Goal: Transaction & Acquisition: Purchase product/service

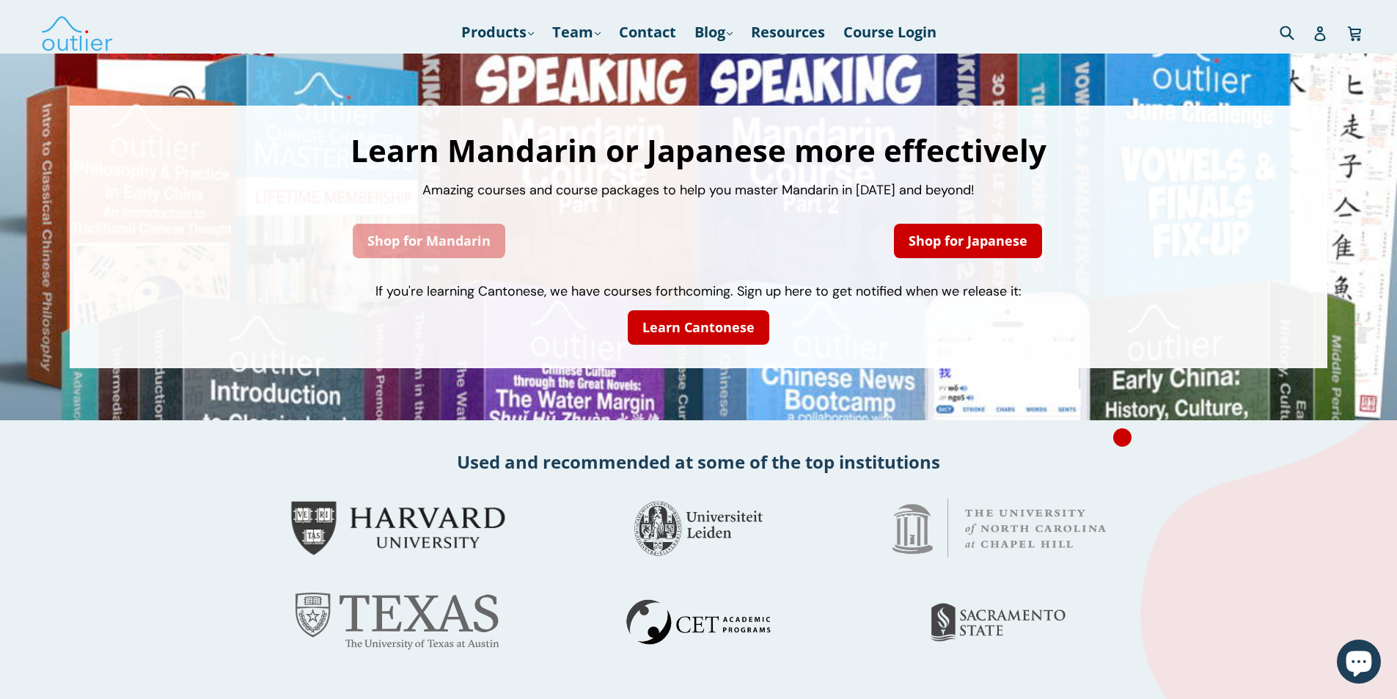
click at [446, 233] on link "Shop for Mandarin" at bounding box center [429, 241] width 153 height 34
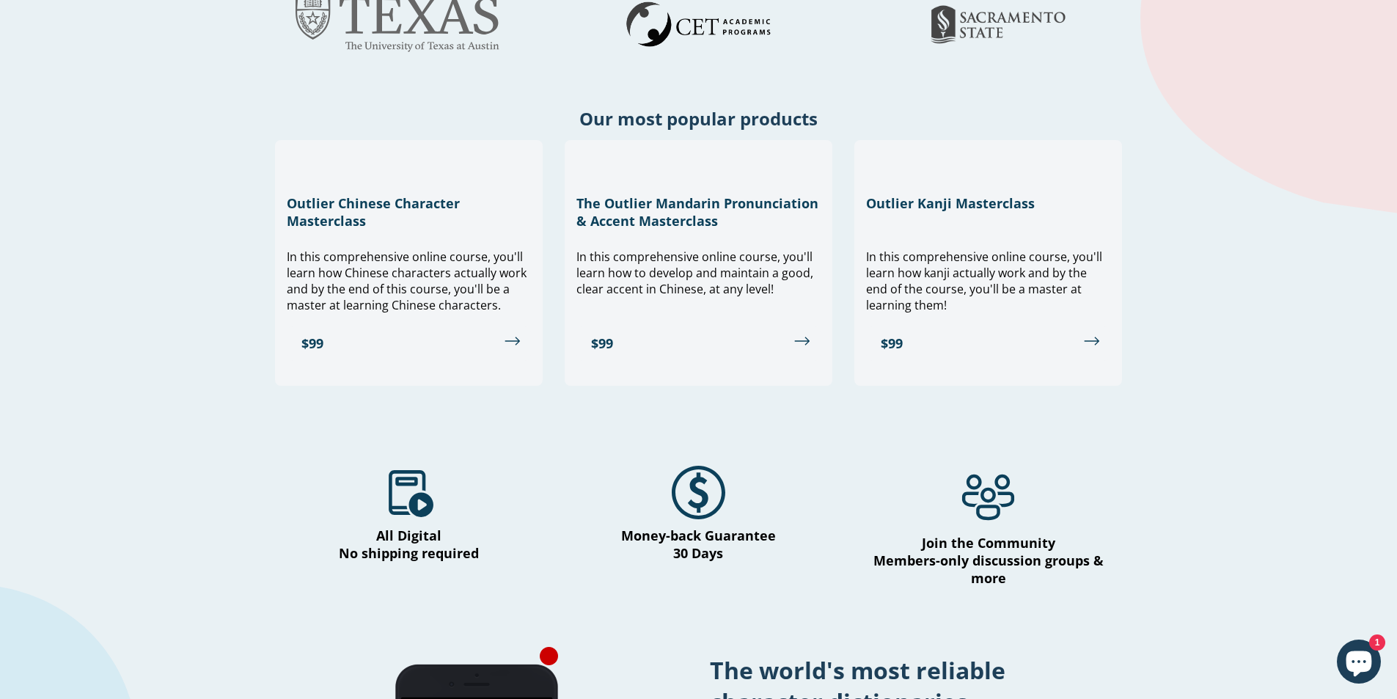
scroll to position [587, 0]
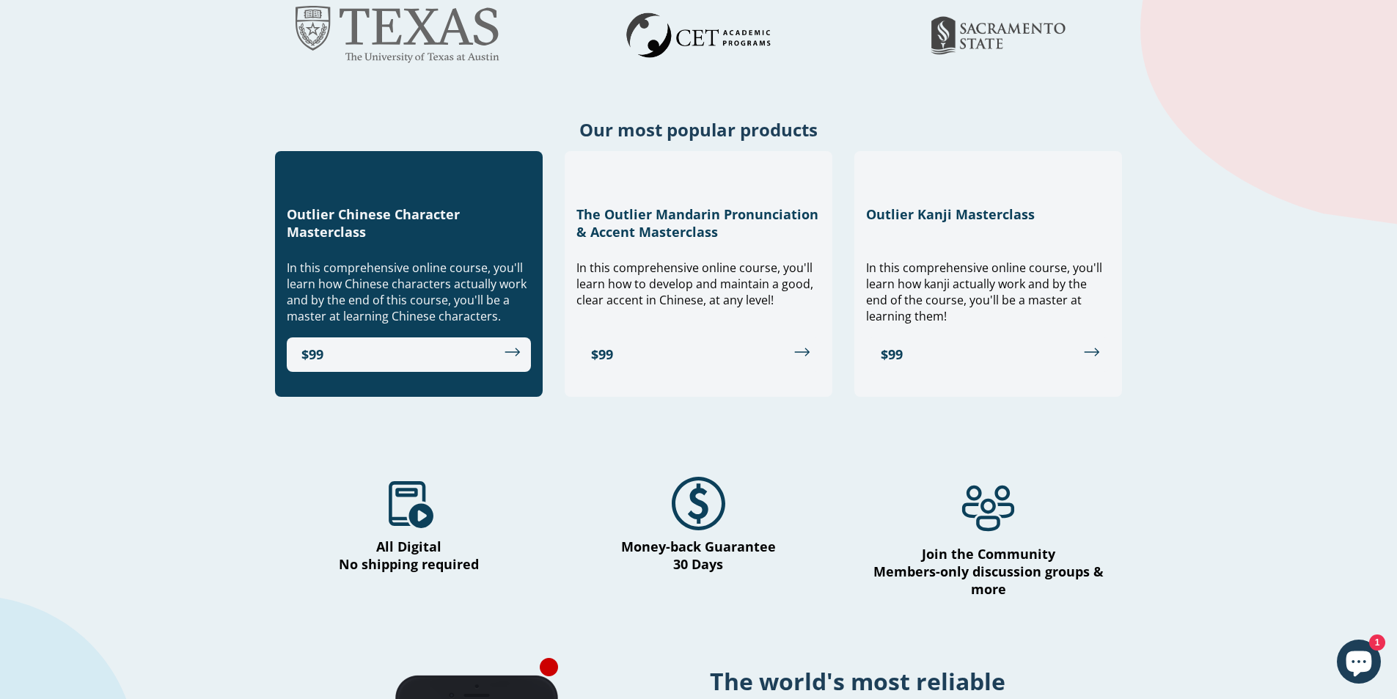
click at [378, 234] on h3 "Outlier Chinese Character Masterclass" at bounding box center [409, 222] width 244 height 35
click at [439, 352] on link "$99" at bounding box center [409, 354] width 244 height 34
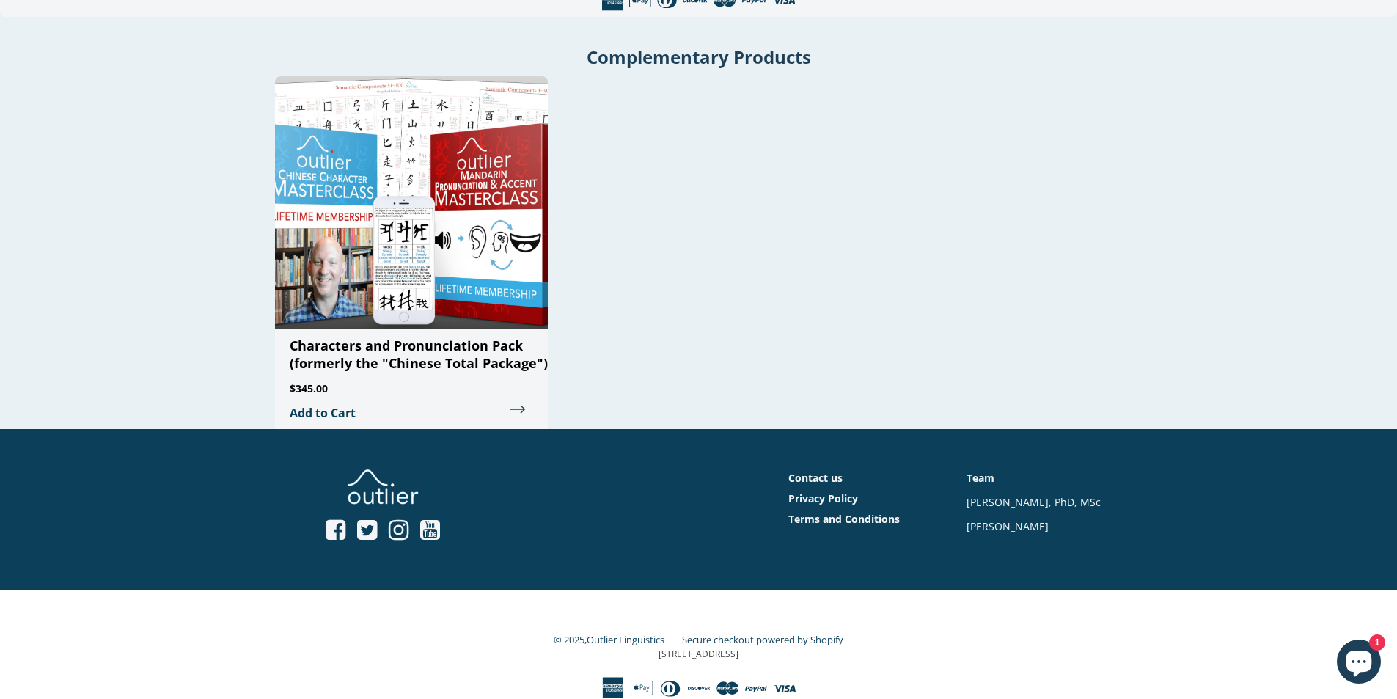
scroll to position [3479, 0]
